Goal: Task Accomplishment & Management: Use online tool/utility

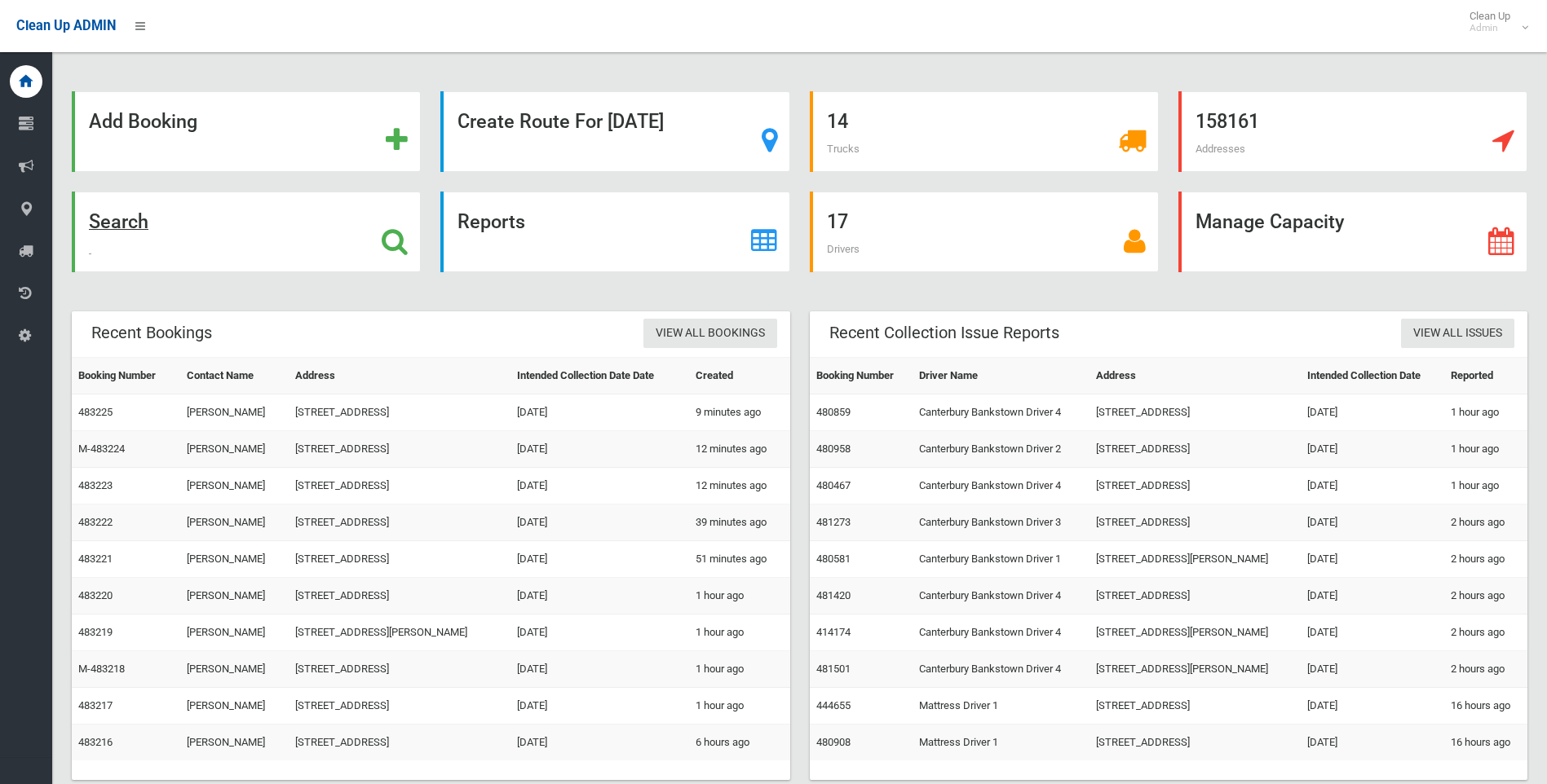
click at [400, 247] on icon at bounding box center [395, 242] width 26 height 28
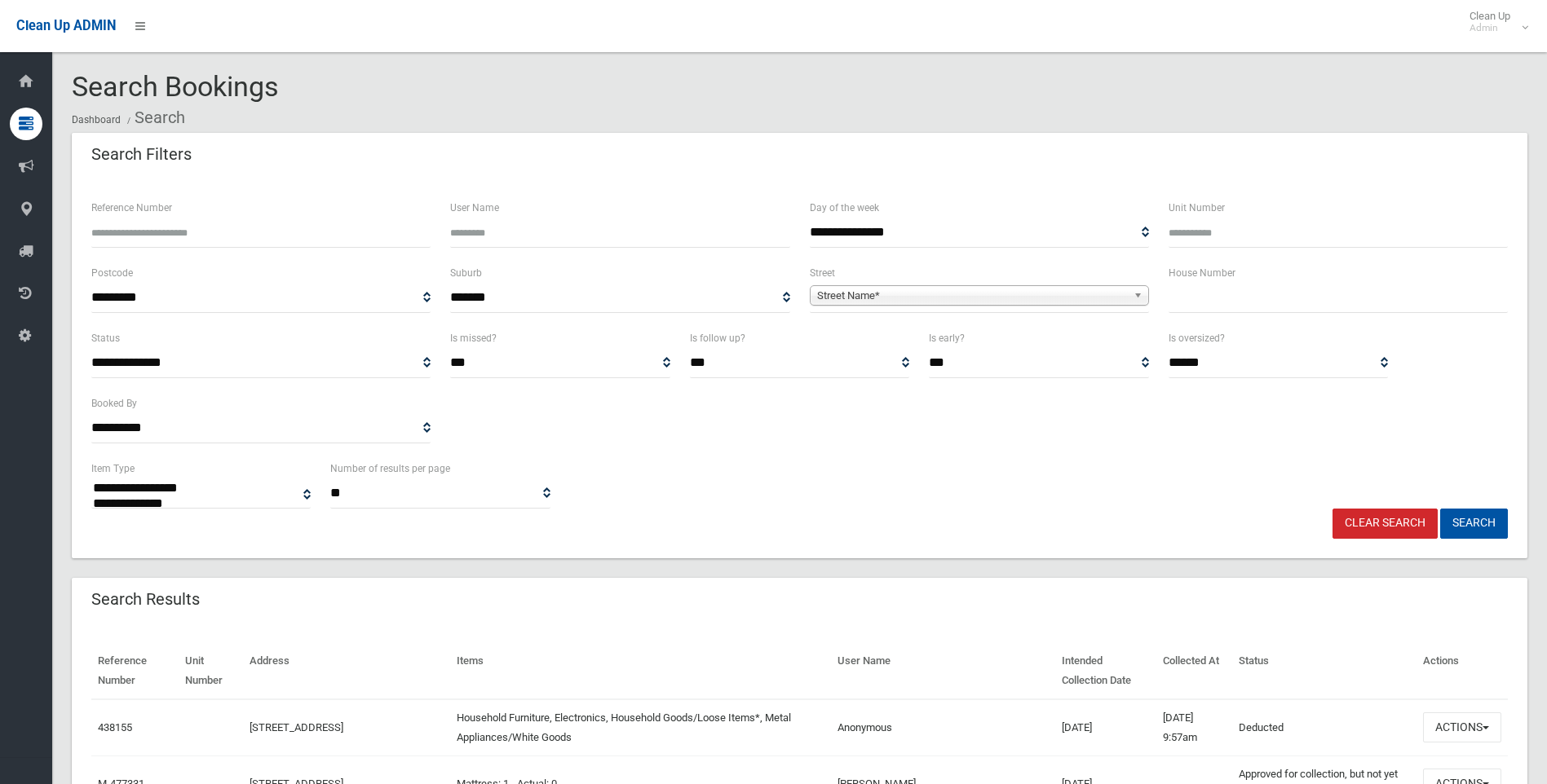
select select
click at [894, 297] on span "Street Name*" at bounding box center [972, 296] width 310 height 20
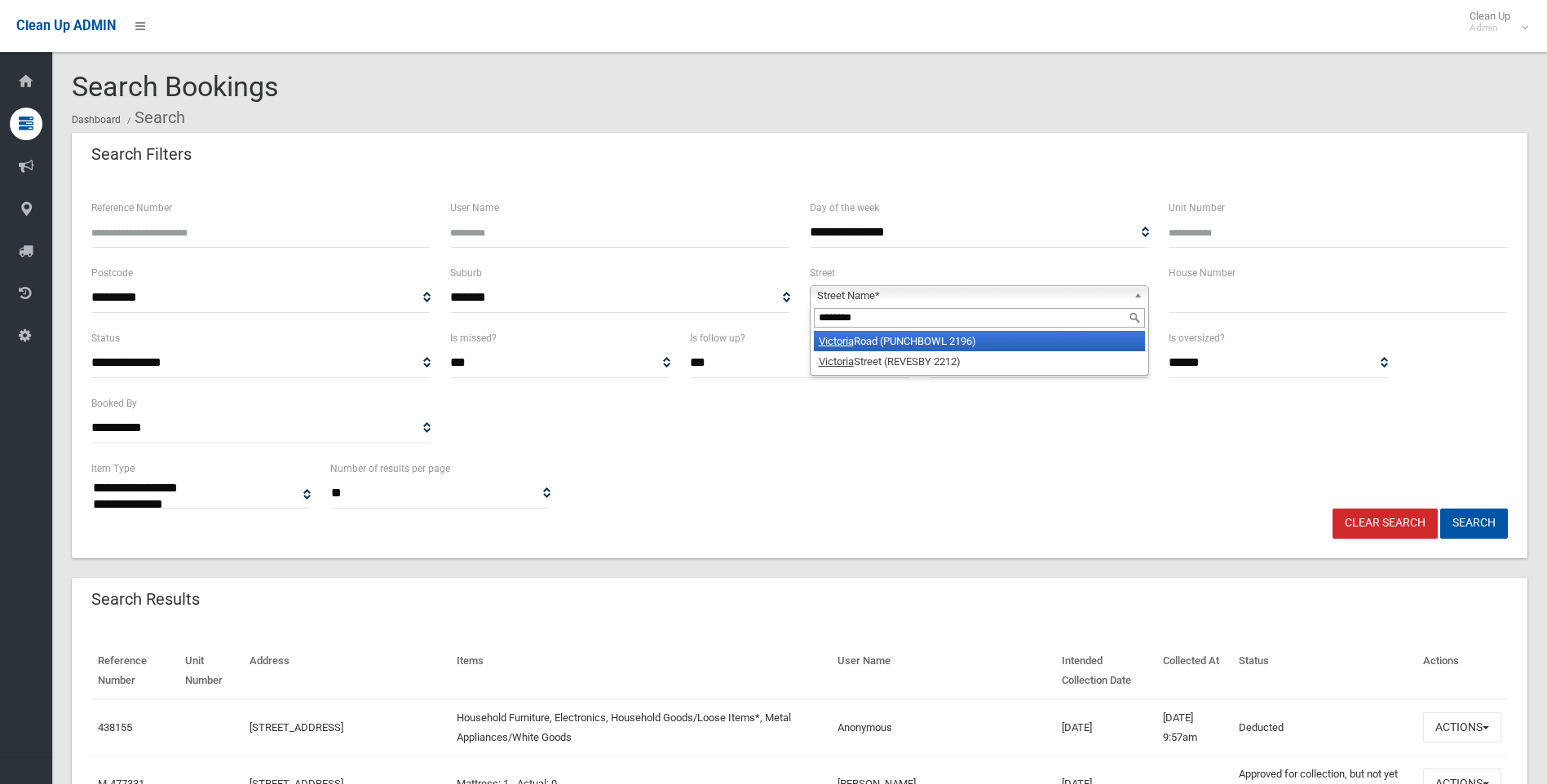
type input "********"
click at [902, 344] on li "Victoria Road (PUNCHBOWL 2196)" at bounding box center [979, 341] width 331 height 20
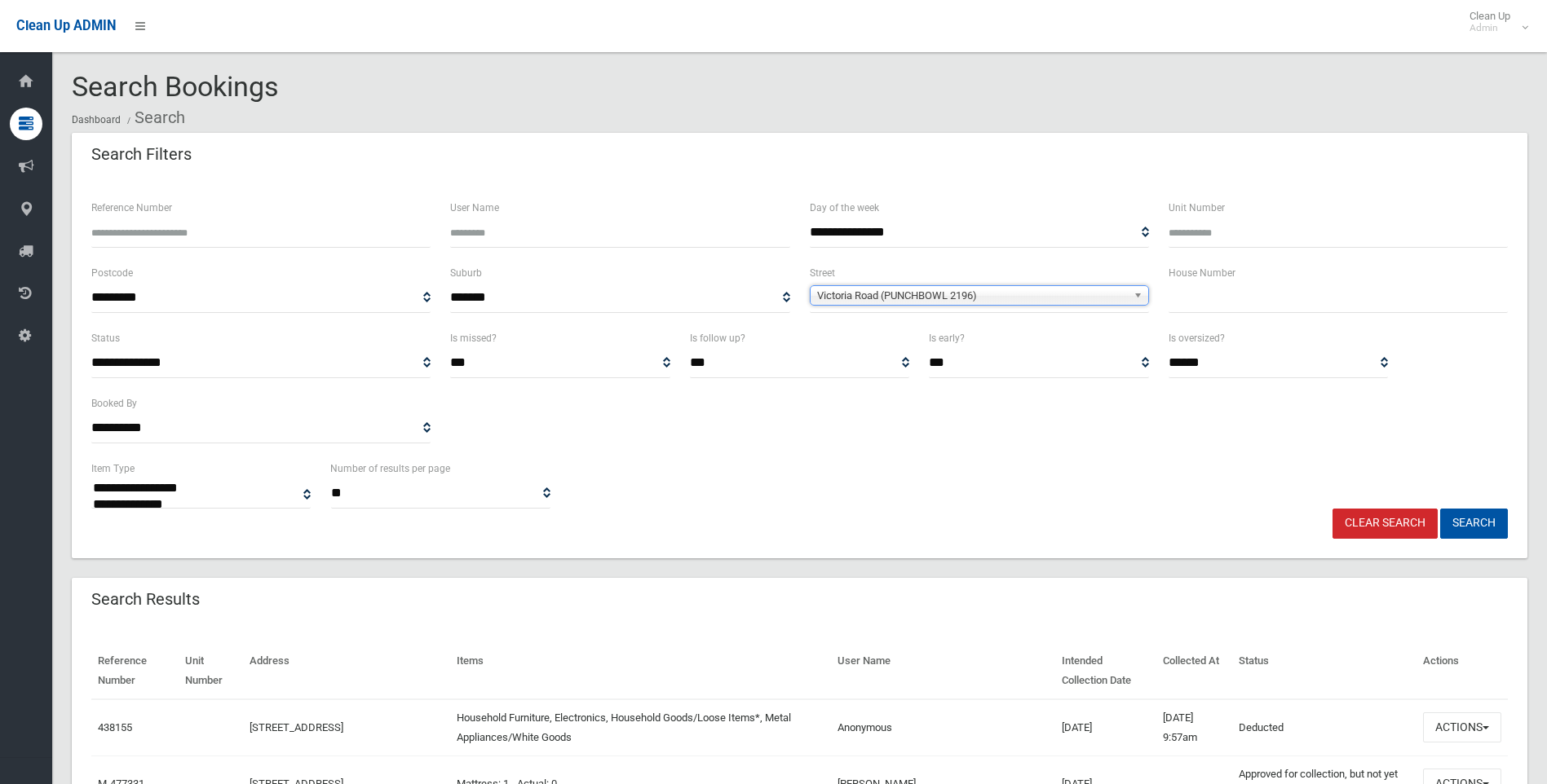
click at [1206, 295] on input "text" at bounding box center [1338, 297] width 339 height 30
click at [1472, 519] on button "Search" at bounding box center [1474, 523] width 68 height 30
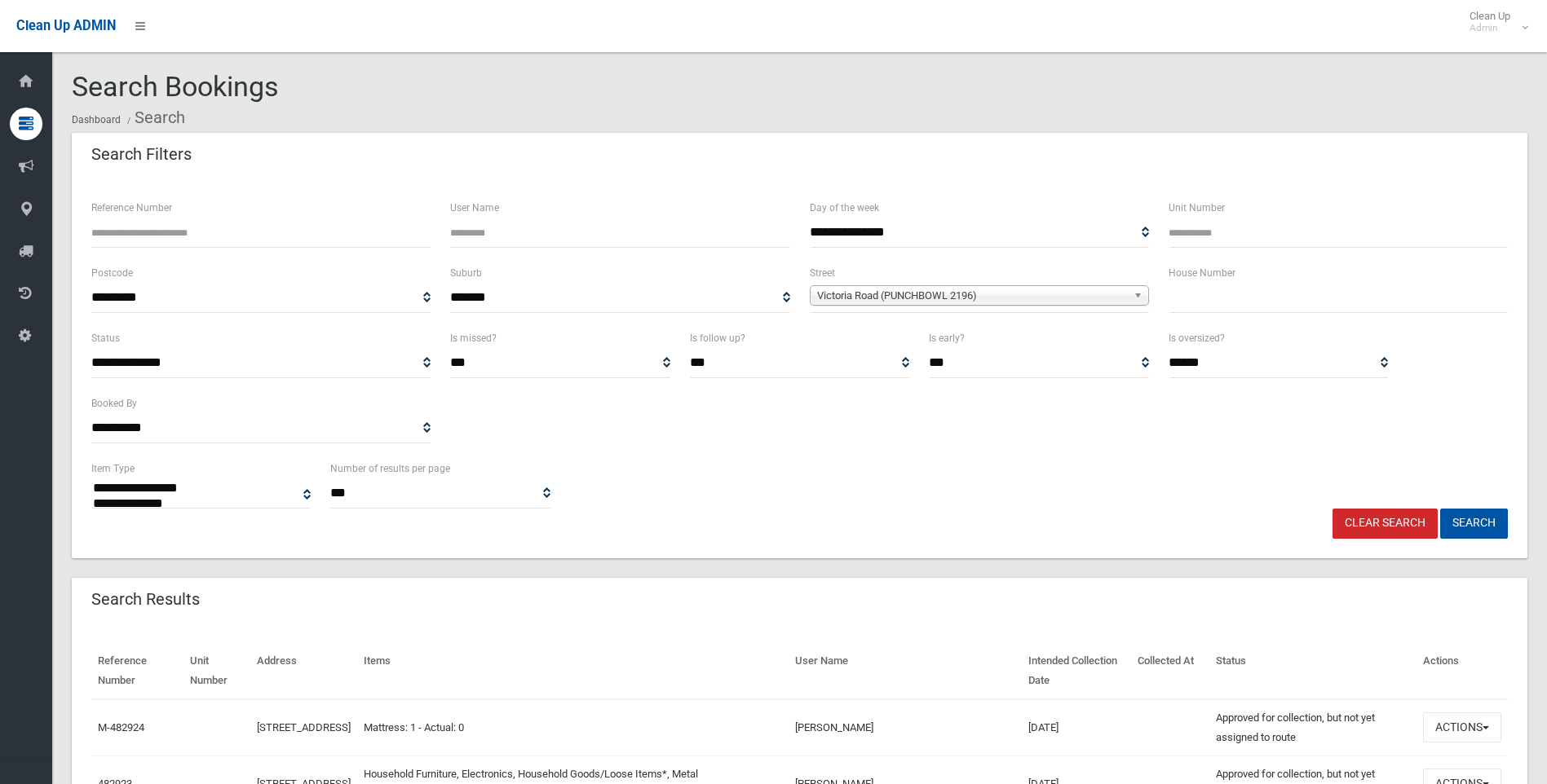
select select
click at [1188, 299] on input "text" at bounding box center [1338, 297] width 339 height 30
type input "***"
click at [1463, 533] on button "Search" at bounding box center [1474, 523] width 68 height 30
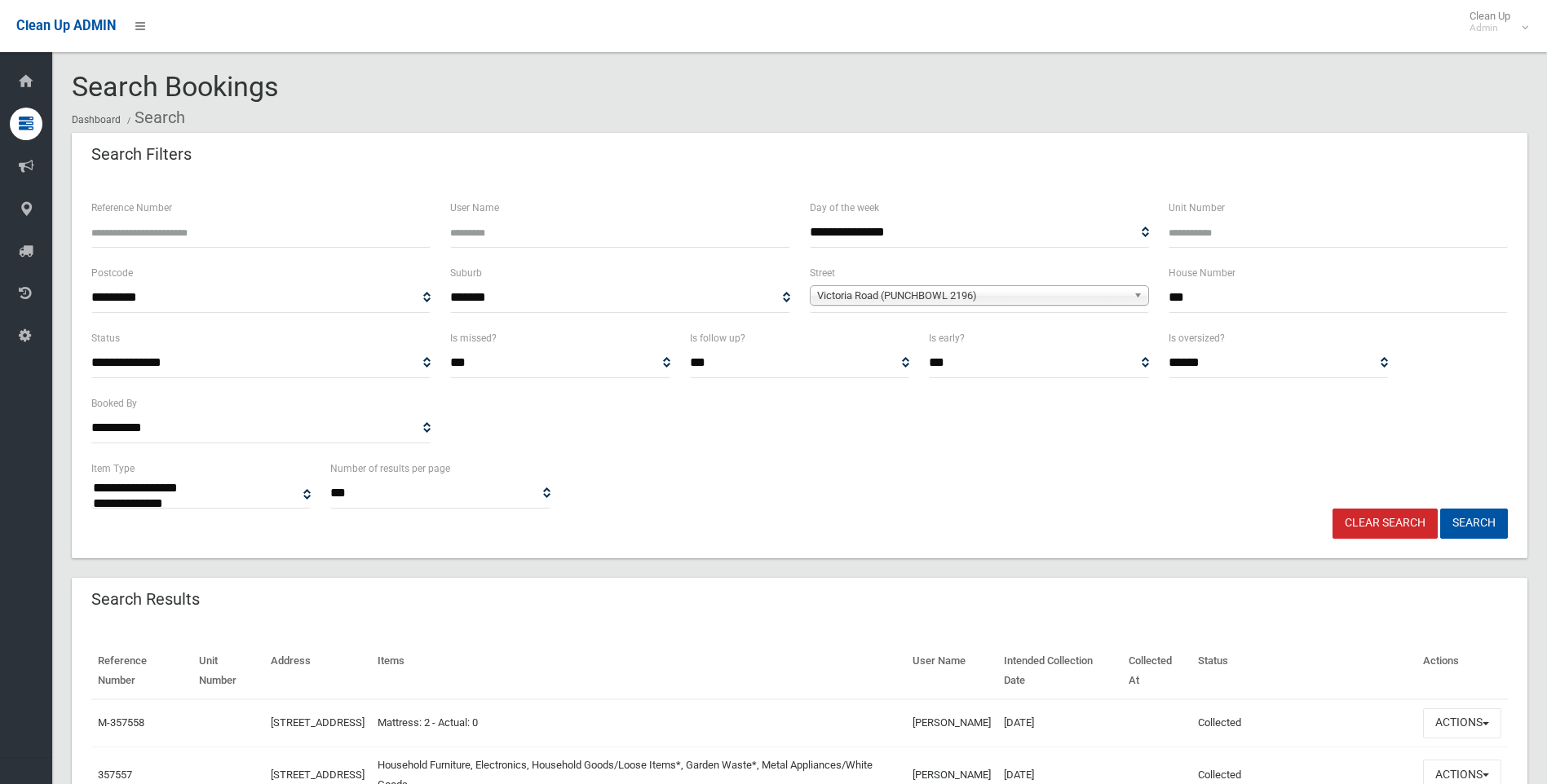
select select
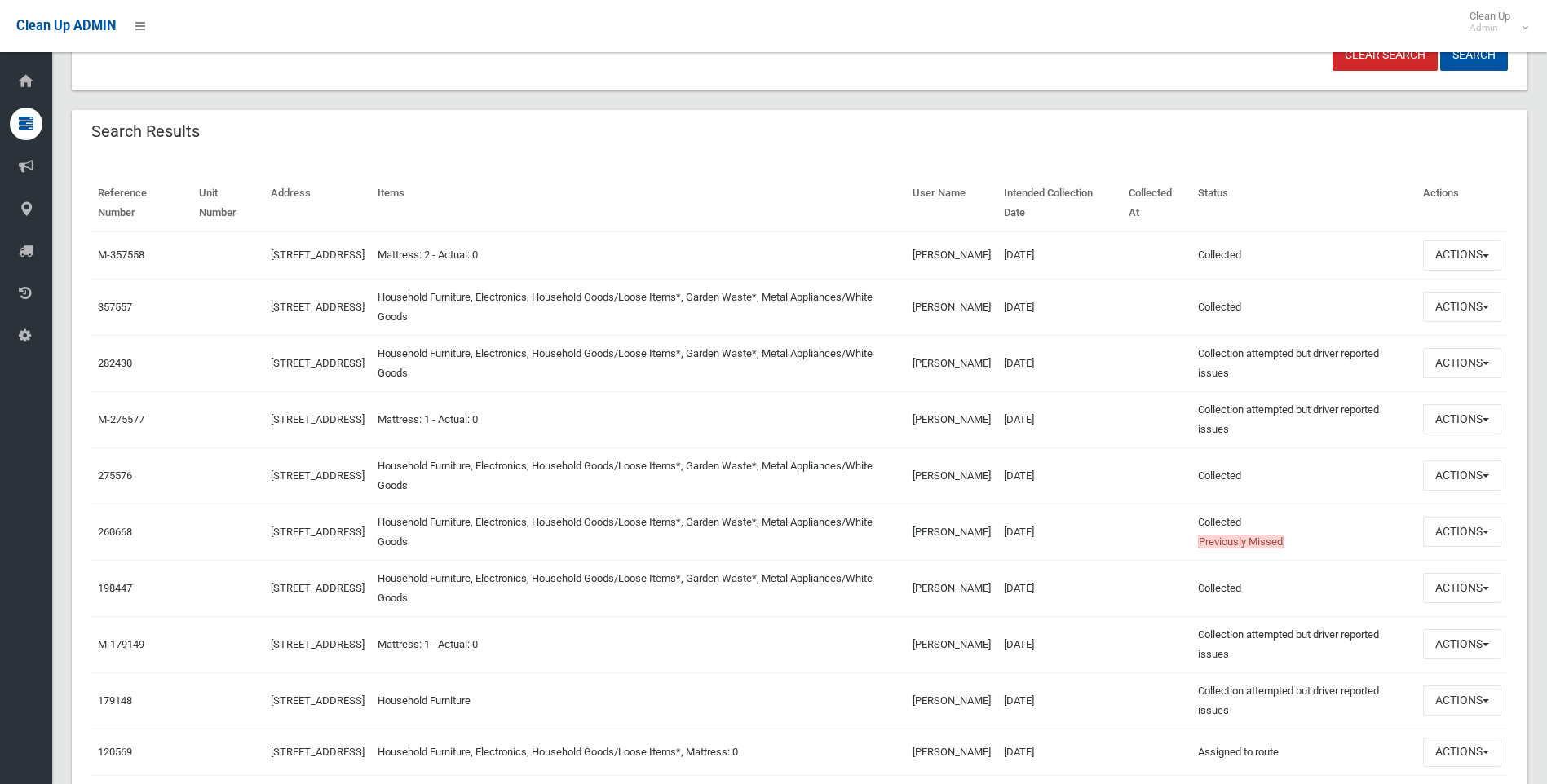
scroll to position [449, 0]
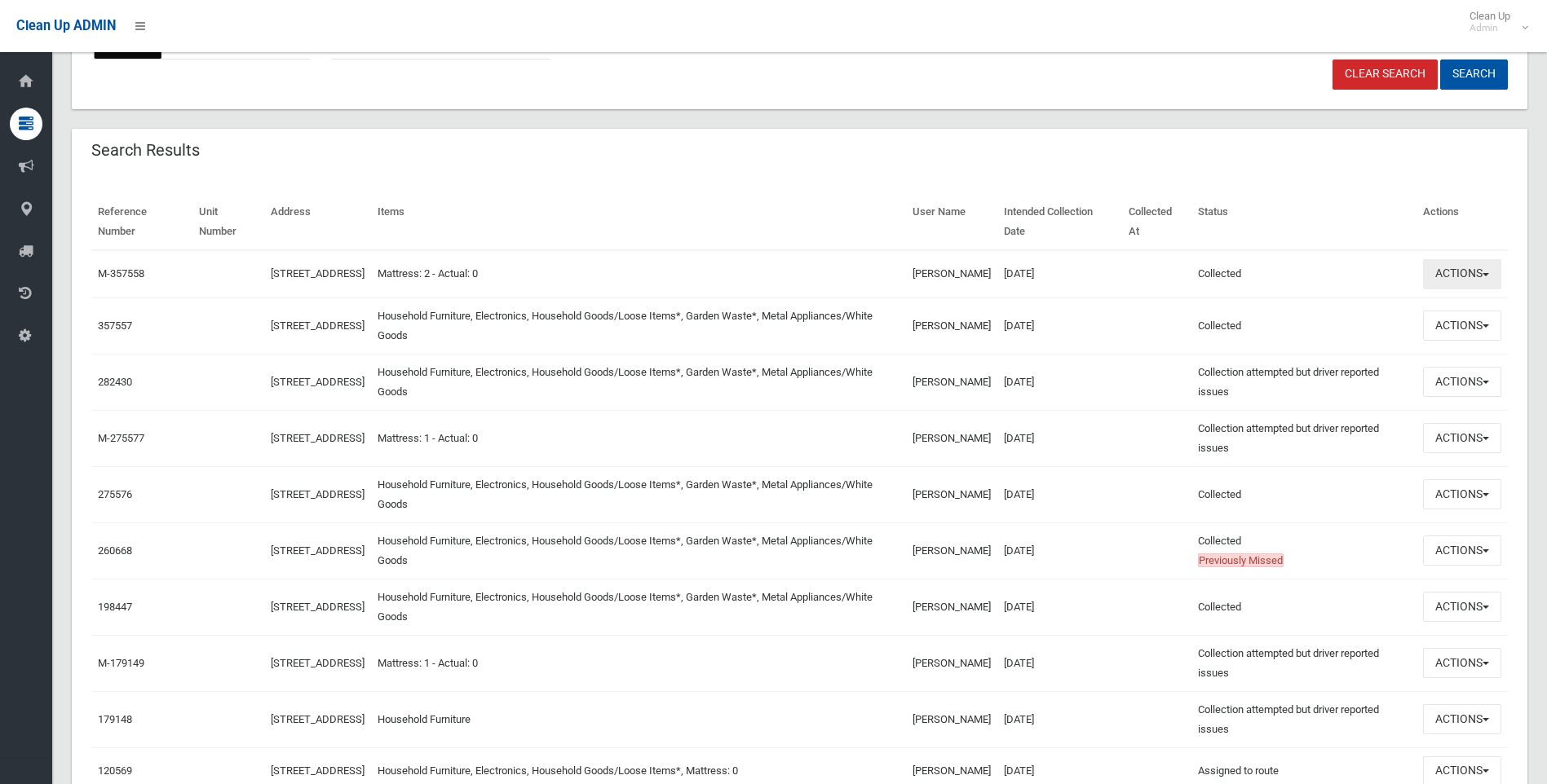
click at [1487, 276] on span "button" at bounding box center [1486, 274] width 7 height 3
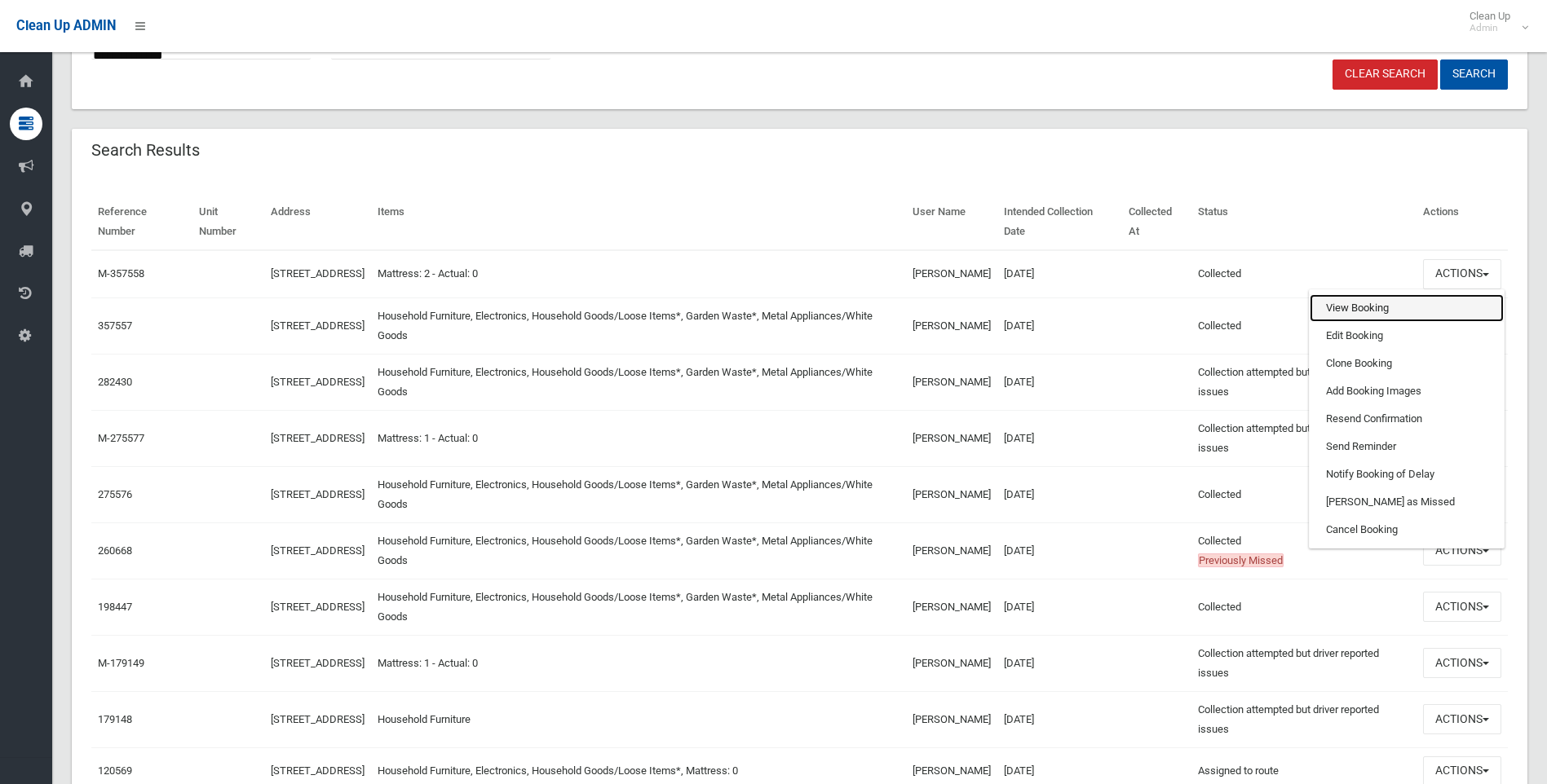
click at [1406, 317] on link "View Booking" at bounding box center [1406, 308] width 194 height 28
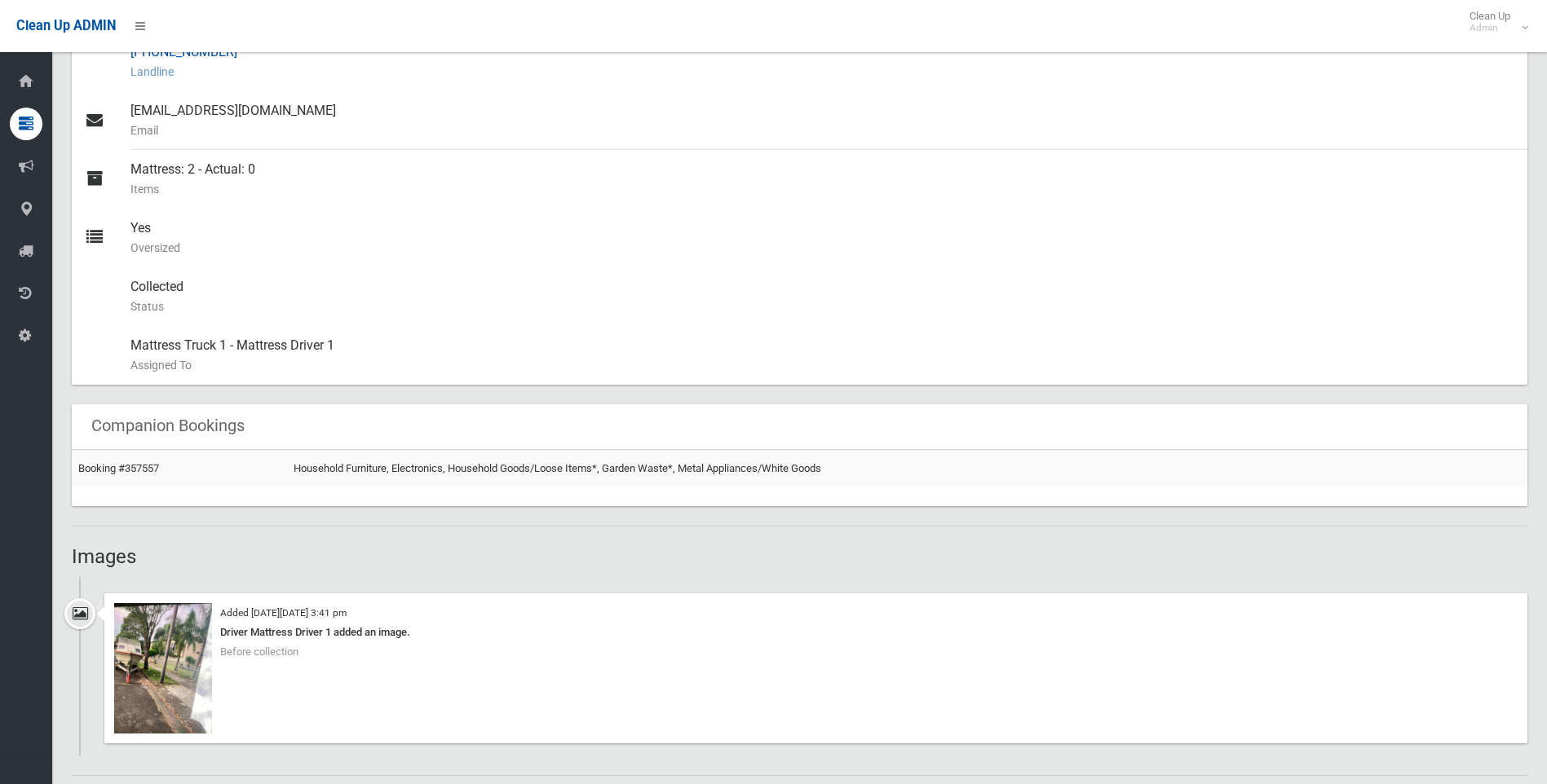
scroll to position [652, 0]
